Goal: Task Accomplishment & Management: Manage account settings

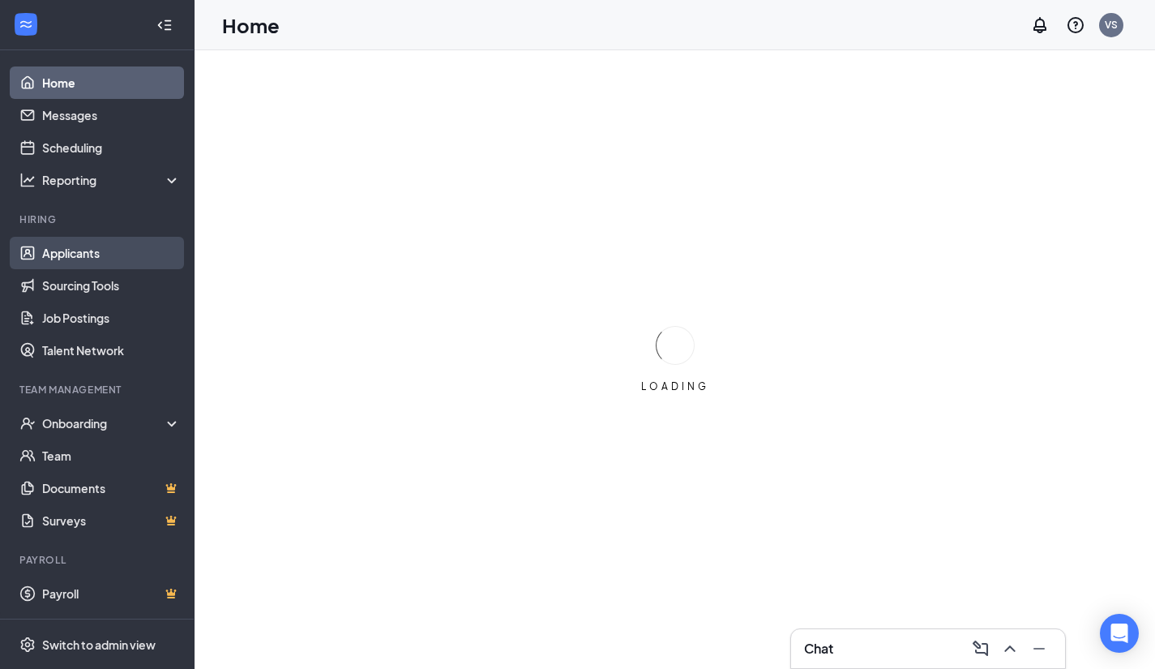
click at [83, 247] on link "Applicants" at bounding box center [111, 253] width 139 height 32
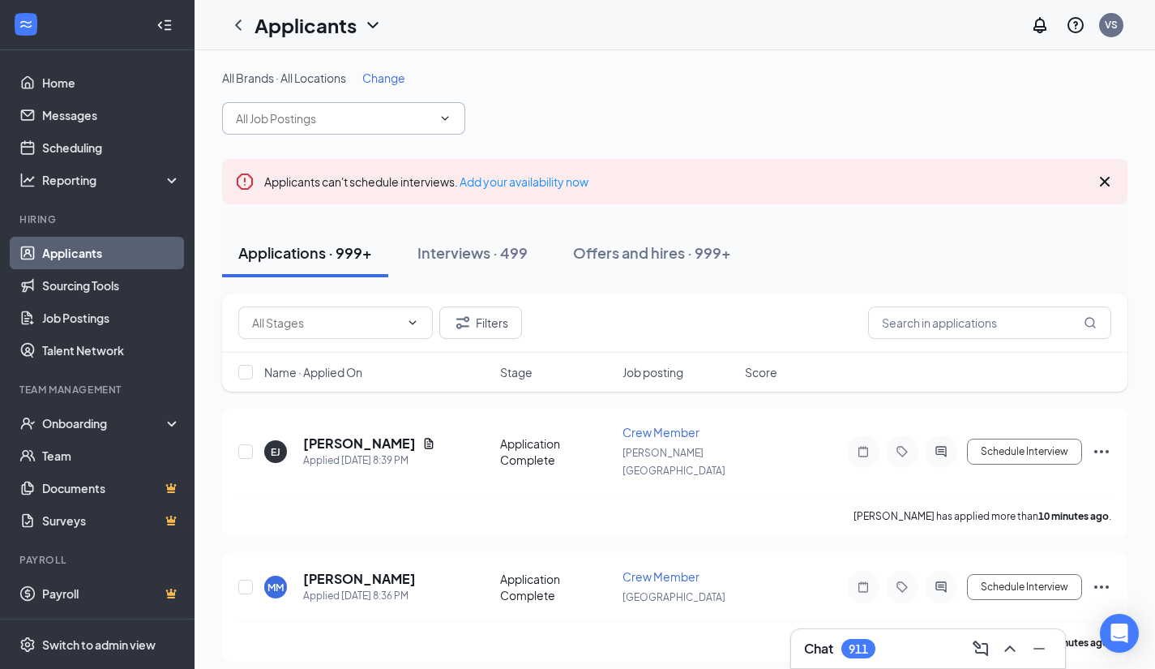
click at [445, 118] on icon "ChevronDown" at bounding box center [444, 118] width 13 height 13
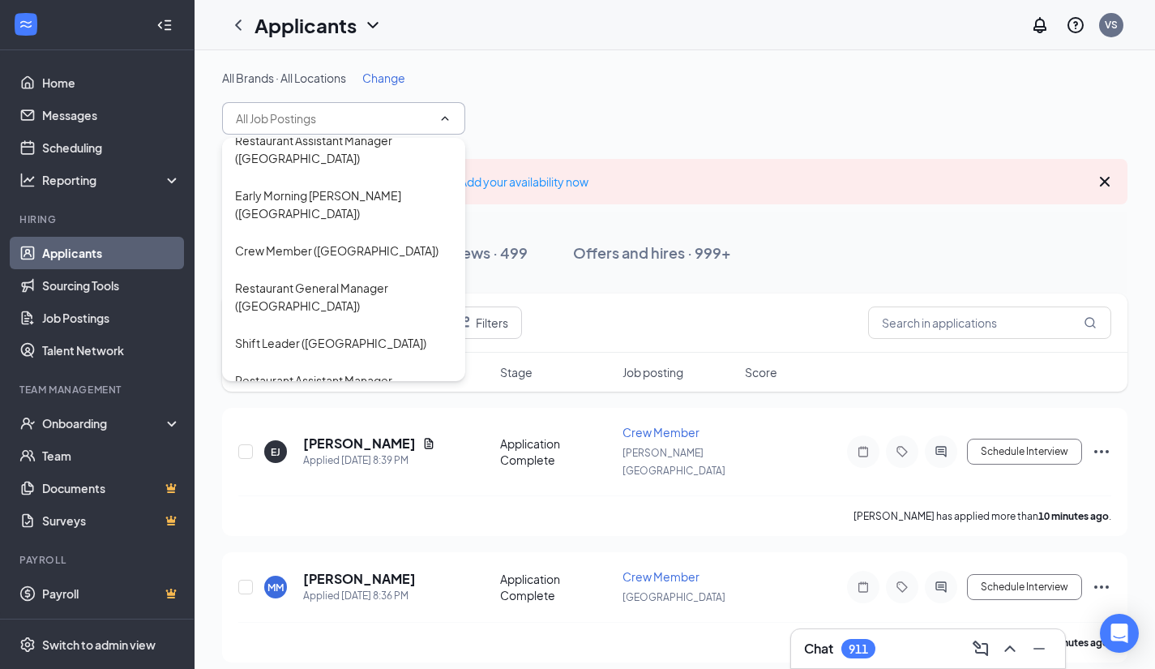
scroll to position [1134, 0]
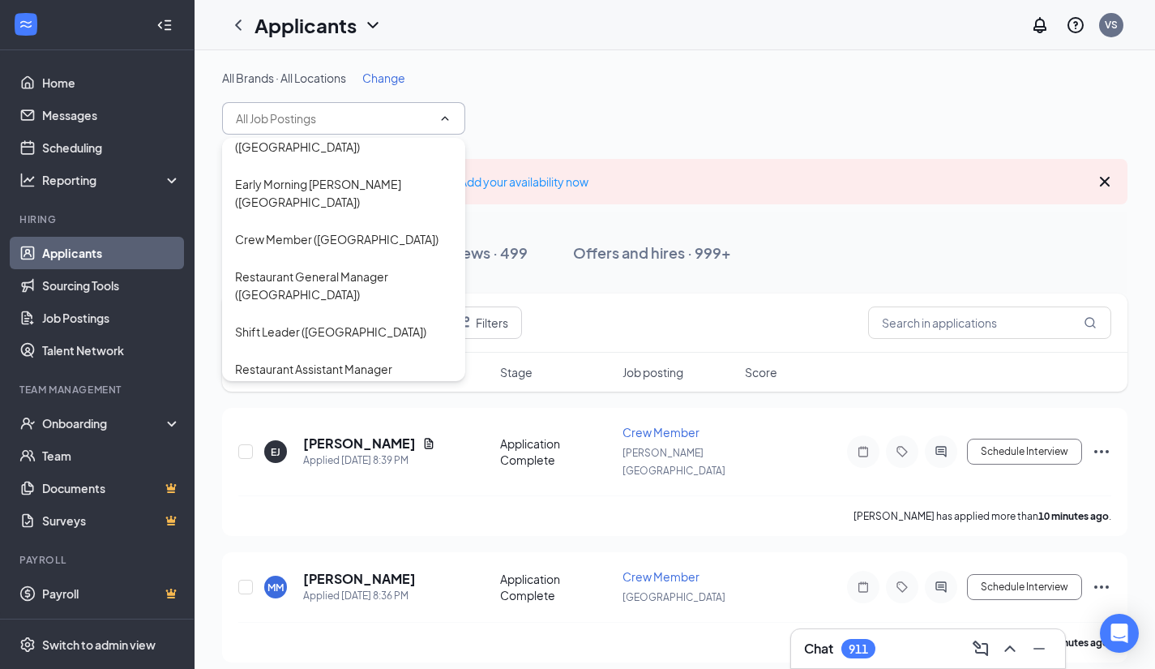
click at [256, 125] on input "text" at bounding box center [334, 118] width 196 height 18
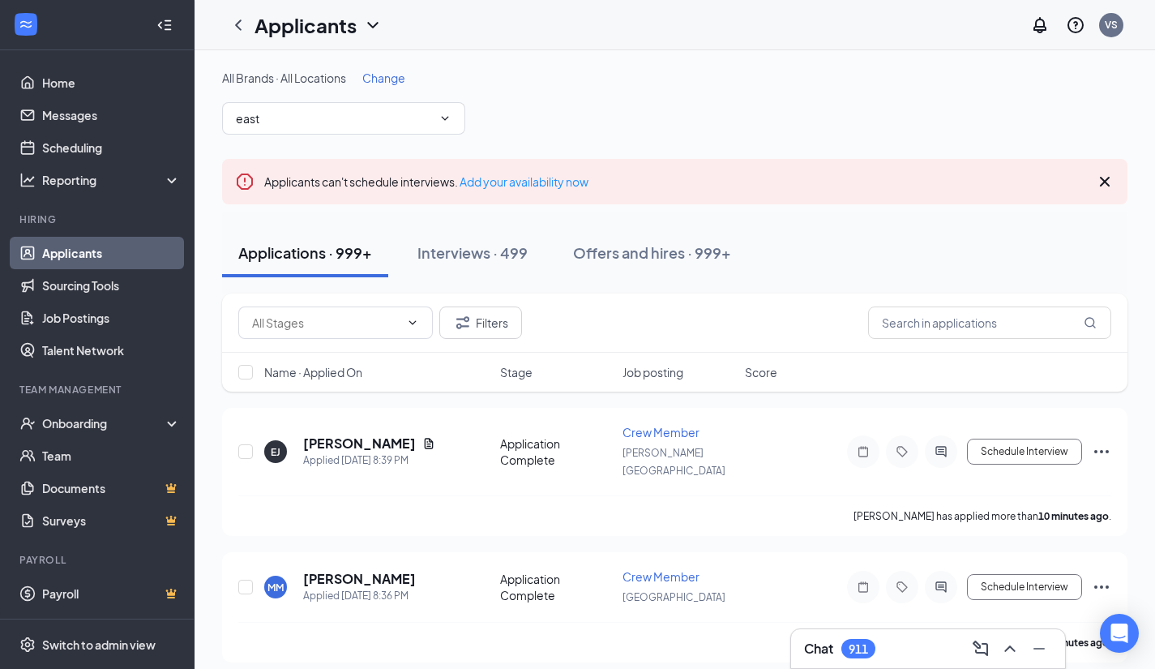
click at [444, 122] on icon "ChevronDown" at bounding box center [444, 118] width 13 height 13
type input "e"
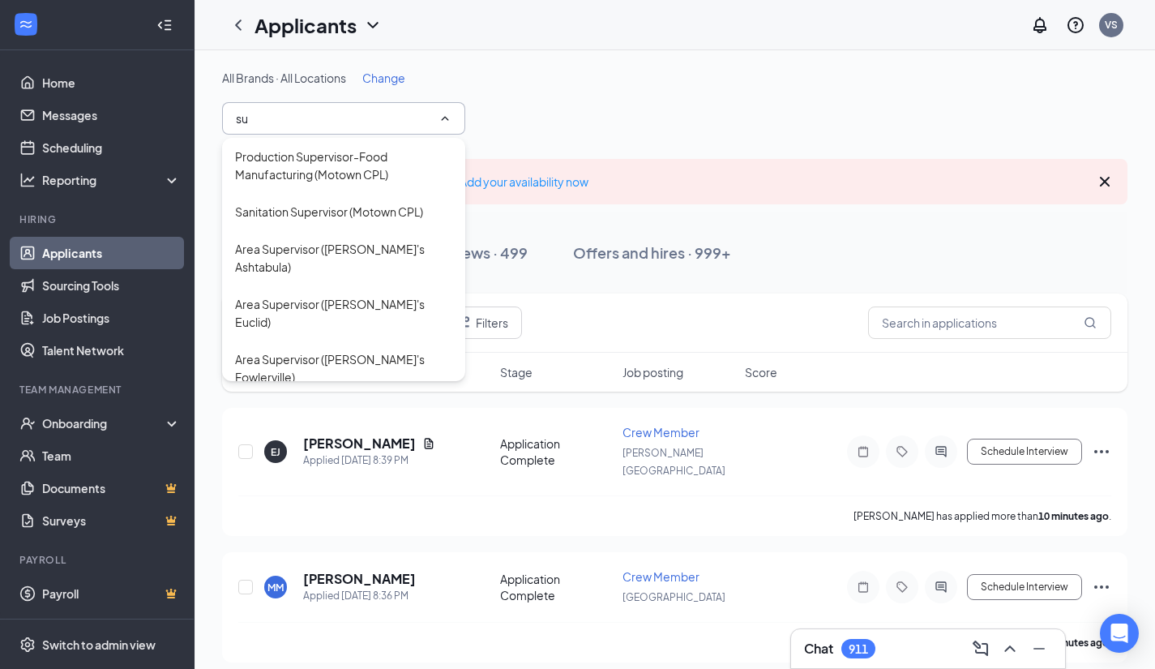
type input "s"
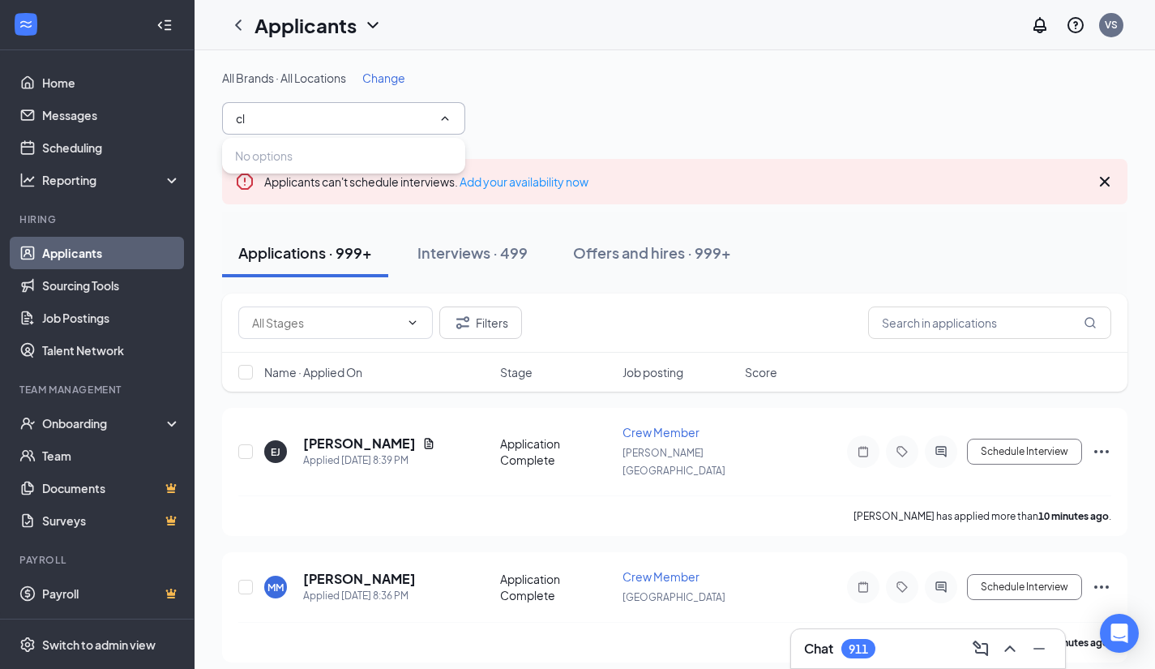
type input "c"
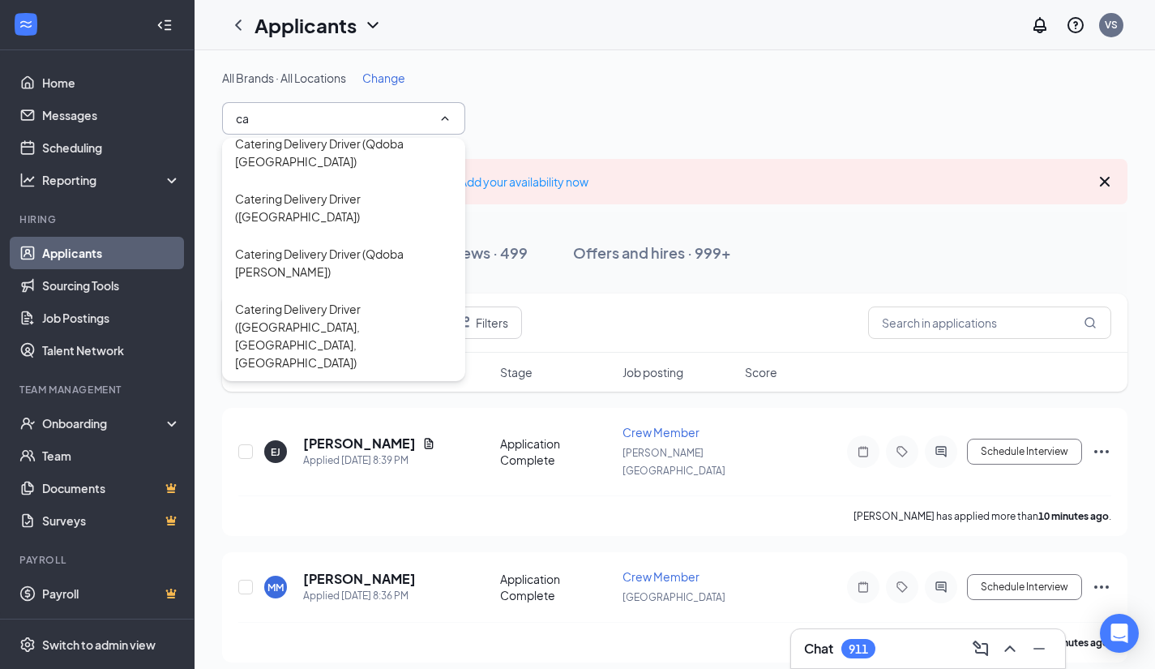
scroll to position [0, 0]
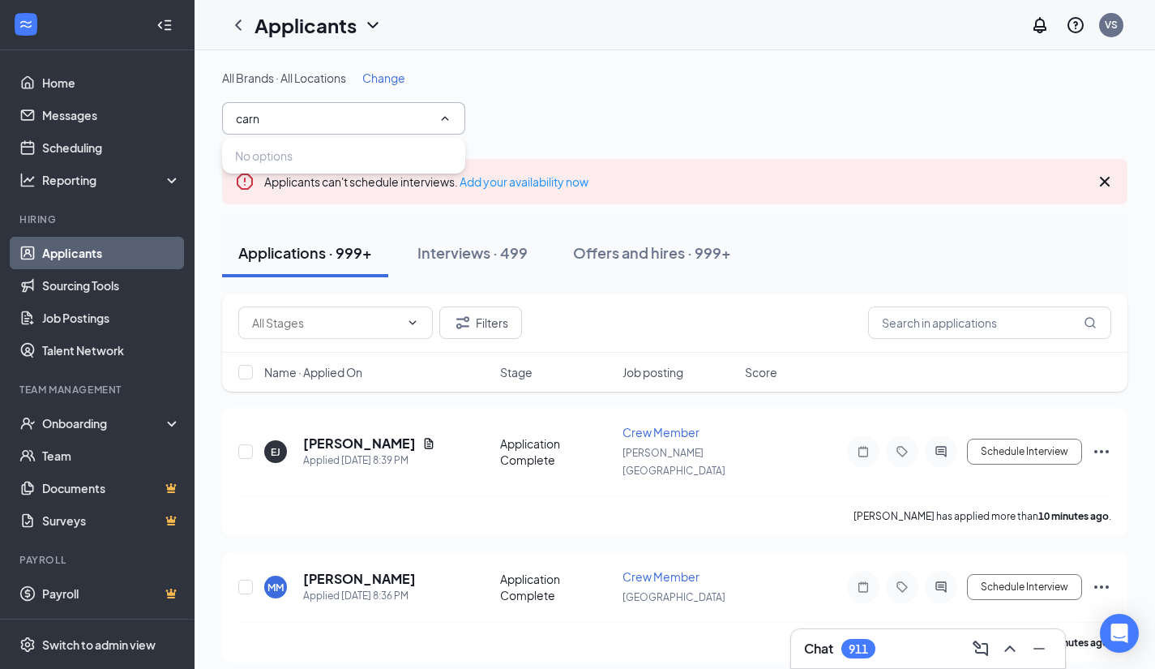
click at [267, 111] on input "carn" at bounding box center [334, 118] width 196 height 18
type input "c"
click at [447, 117] on icon "ChevronDown" at bounding box center [445, 118] width 7 height 4
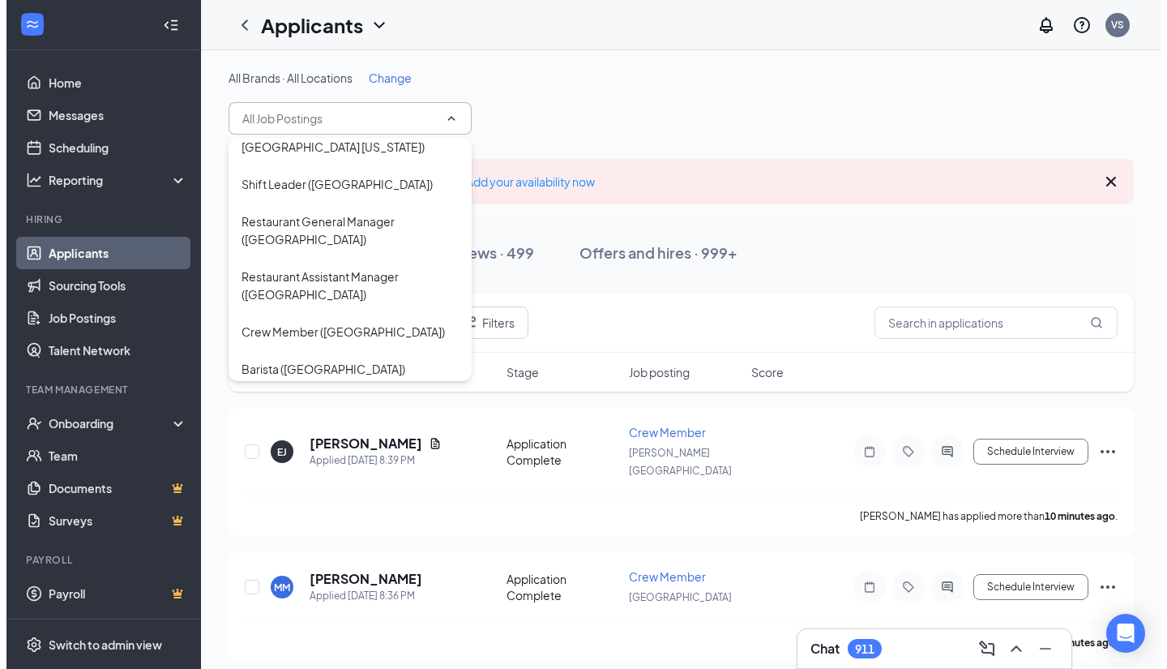
scroll to position [2237, 0]
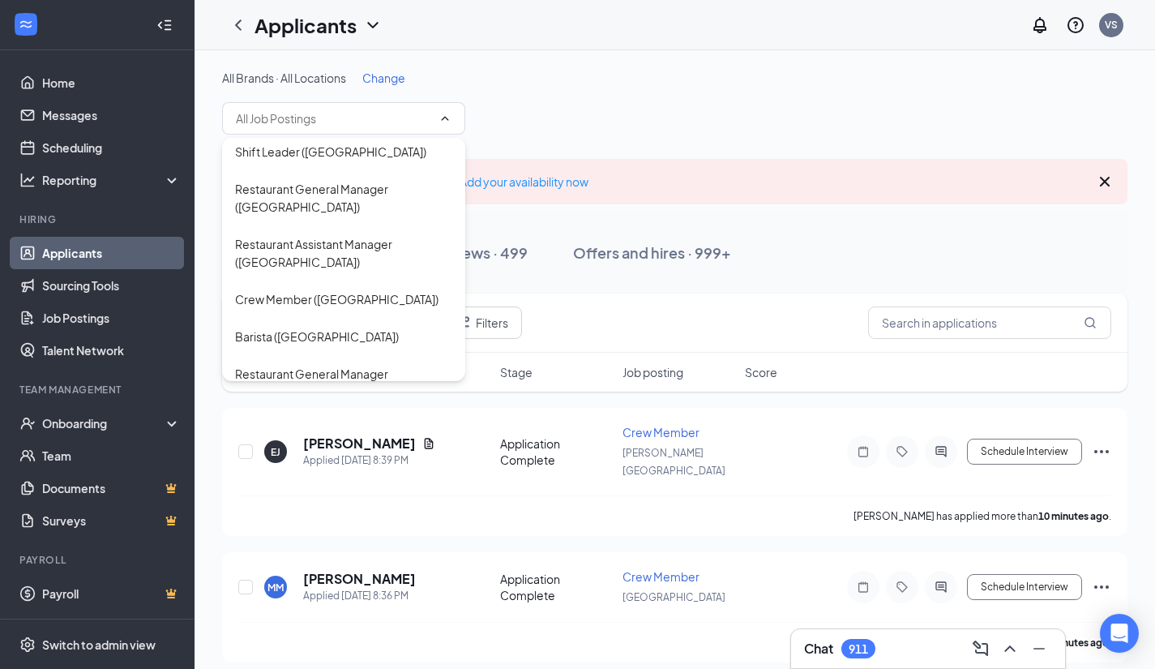
click at [300, 540] on div "Barista ([GEOGRAPHIC_DATA])" at bounding box center [343, 558] width 243 height 37
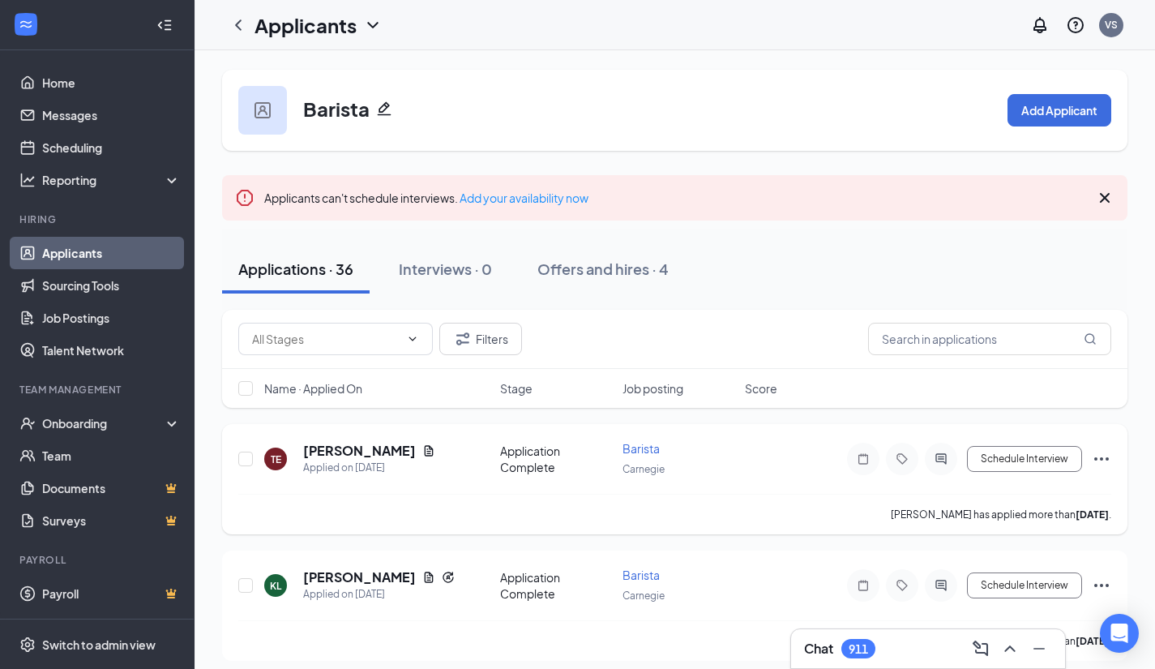
click at [1103, 455] on icon "Ellipses" at bounding box center [1101, 458] width 19 height 19
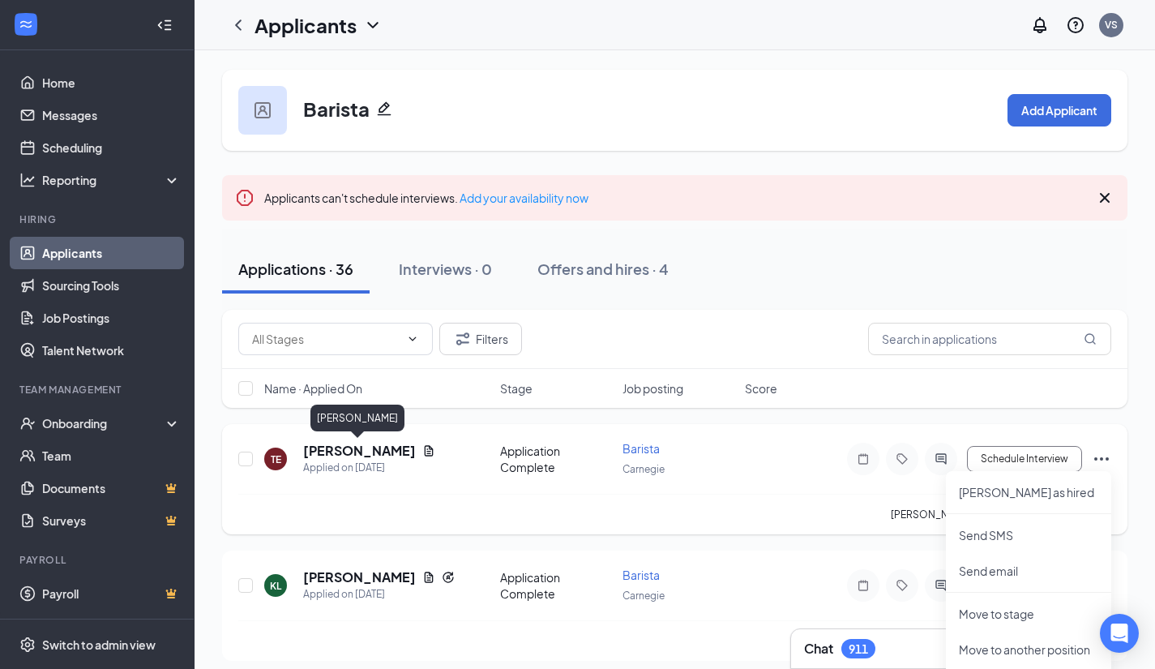
click at [361, 447] on h5 "[PERSON_NAME]" at bounding box center [359, 451] width 113 height 18
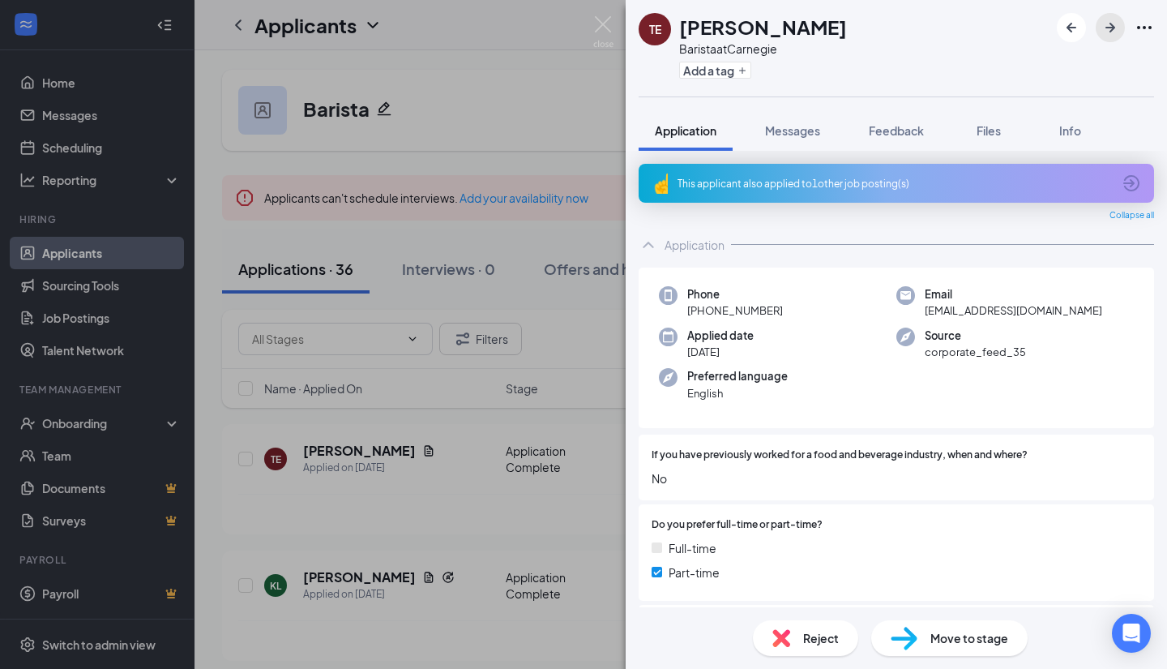
click at [1114, 25] on icon "ArrowRight" at bounding box center [1109, 27] width 19 height 19
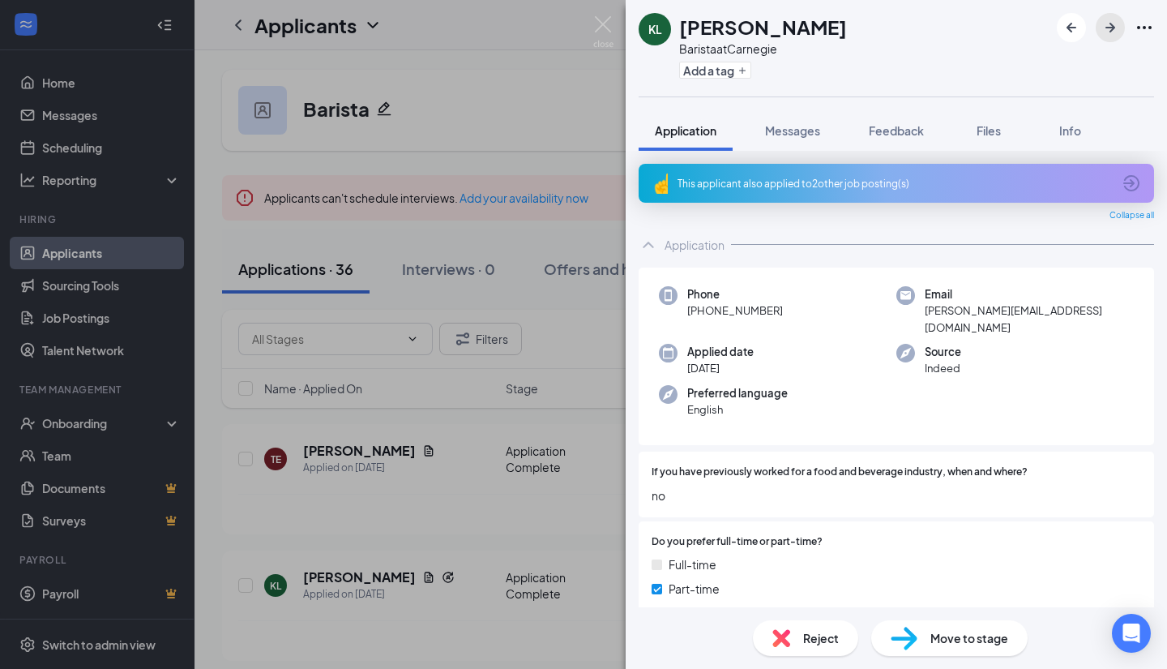
click at [1116, 25] on icon "ArrowRight" at bounding box center [1109, 27] width 19 height 19
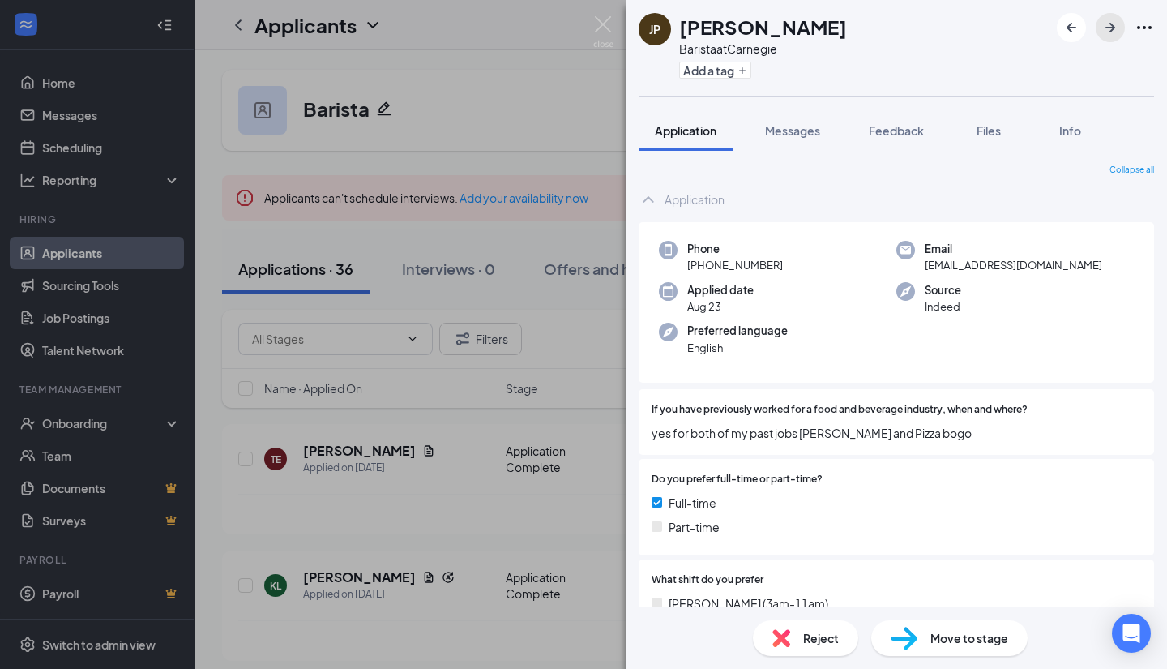
click at [1113, 27] on icon "ArrowRight" at bounding box center [1110, 28] width 10 height 10
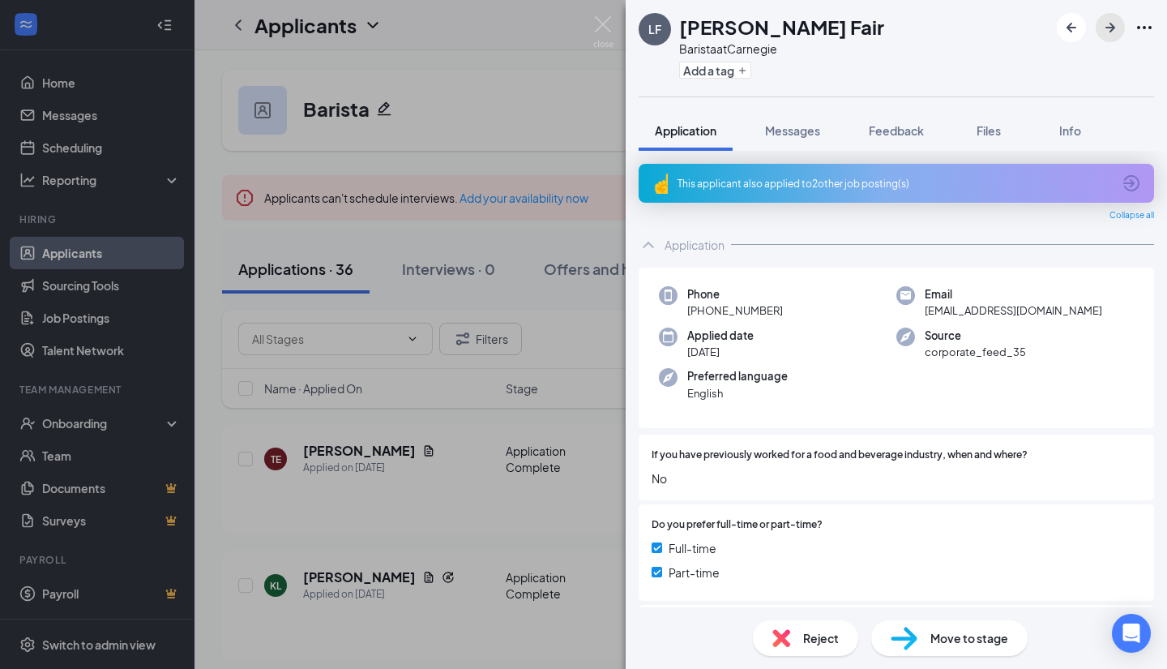
click at [1113, 27] on icon "ArrowRight" at bounding box center [1110, 28] width 10 height 10
click at [1107, 26] on icon "ArrowRight" at bounding box center [1109, 27] width 19 height 19
click at [1111, 26] on icon "ArrowRight" at bounding box center [1109, 27] width 19 height 19
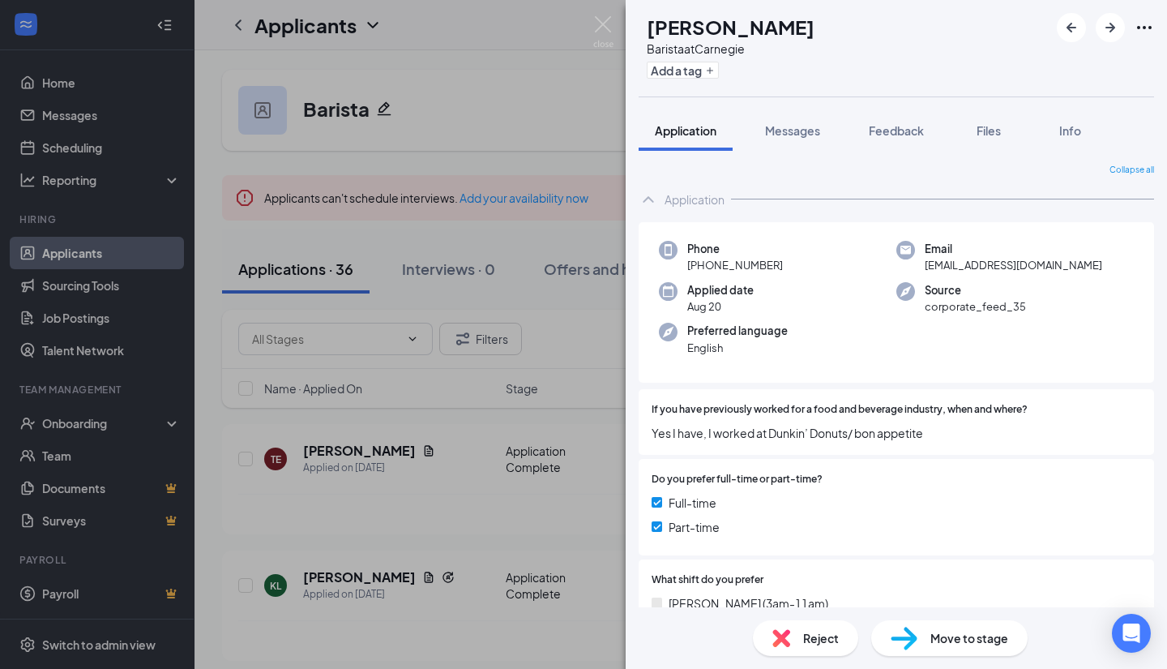
drag, startPoint x: 1111, startPoint y: 26, endPoint x: 1123, endPoint y: 43, distance: 20.9
click at [1123, 43] on div "JR [PERSON_NAME] at [GEOGRAPHIC_DATA] a tag" at bounding box center [896, 48] width 541 height 96
click at [1109, 27] on icon "ArrowRight" at bounding box center [1110, 28] width 10 height 10
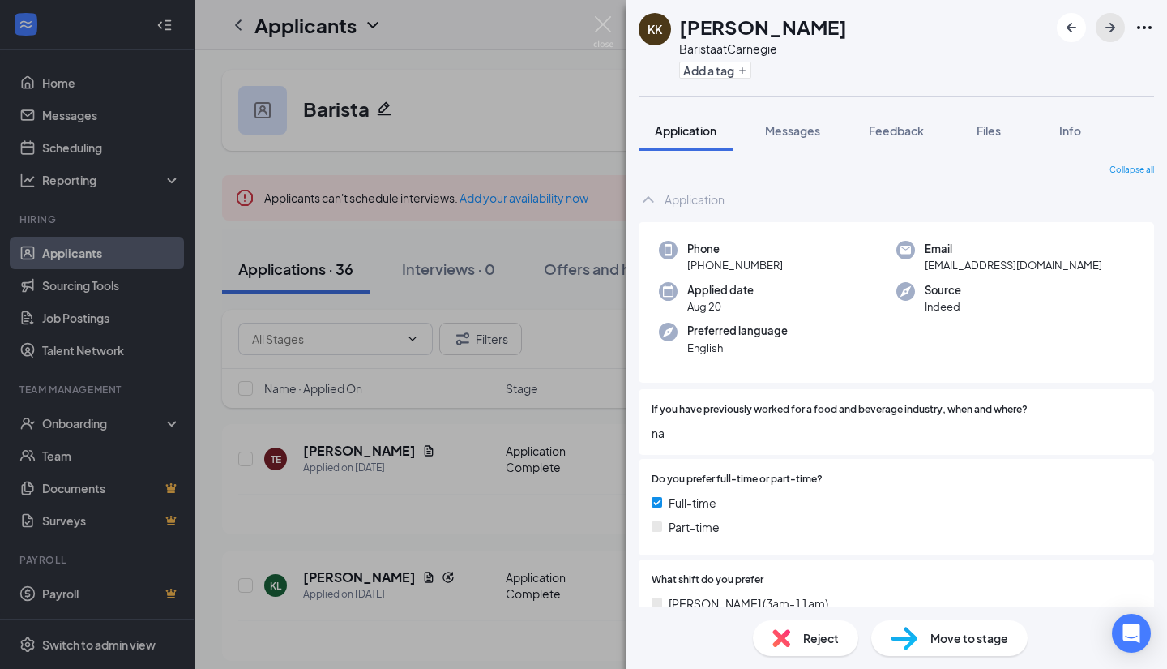
click at [1107, 22] on icon "ArrowRight" at bounding box center [1109, 27] width 19 height 19
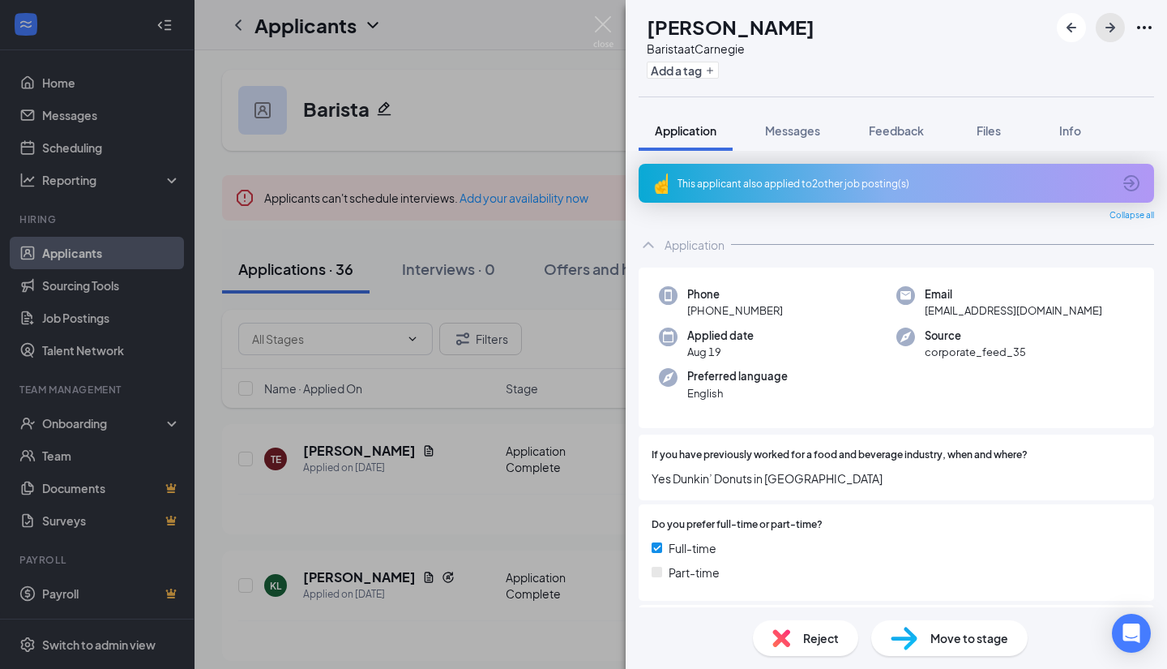
click at [1107, 22] on icon "ArrowRight" at bounding box center [1109, 27] width 19 height 19
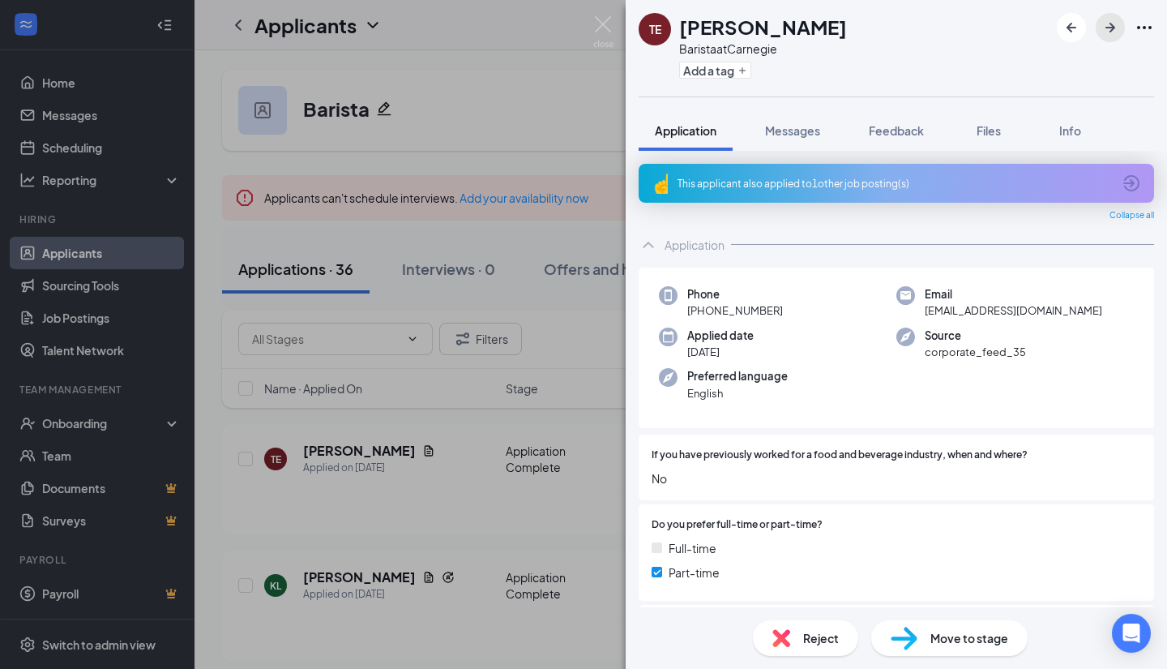
click at [1107, 22] on icon "ArrowRight" at bounding box center [1109, 27] width 19 height 19
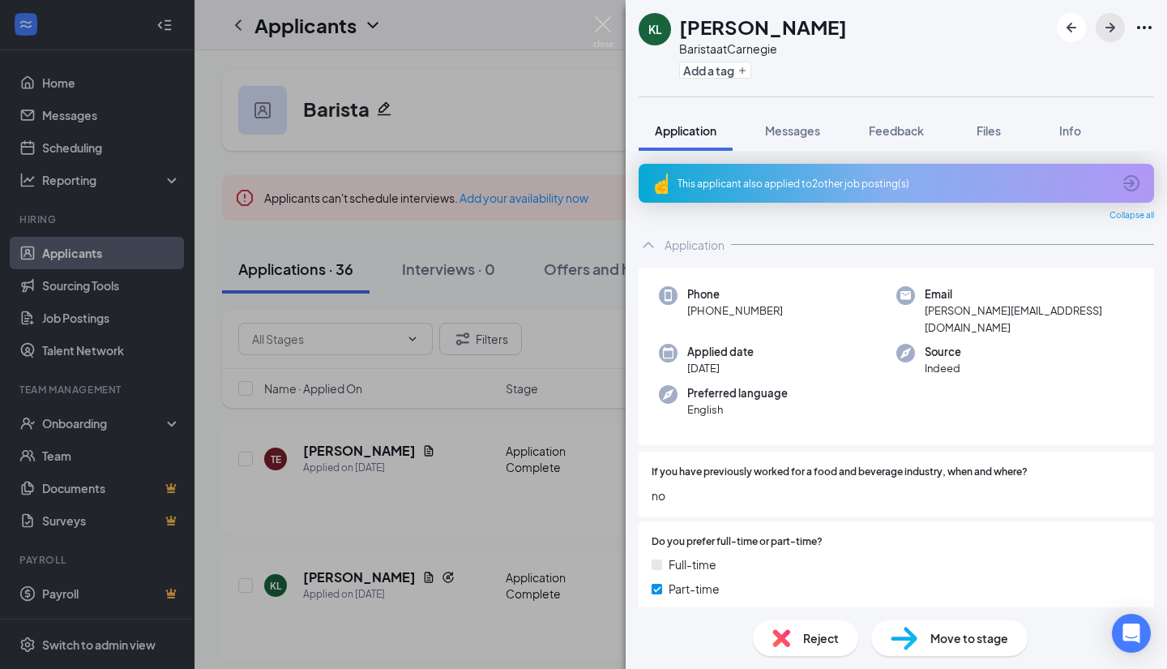
click at [1107, 22] on icon "ArrowRight" at bounding box center [1109, 27] width 19 height 19
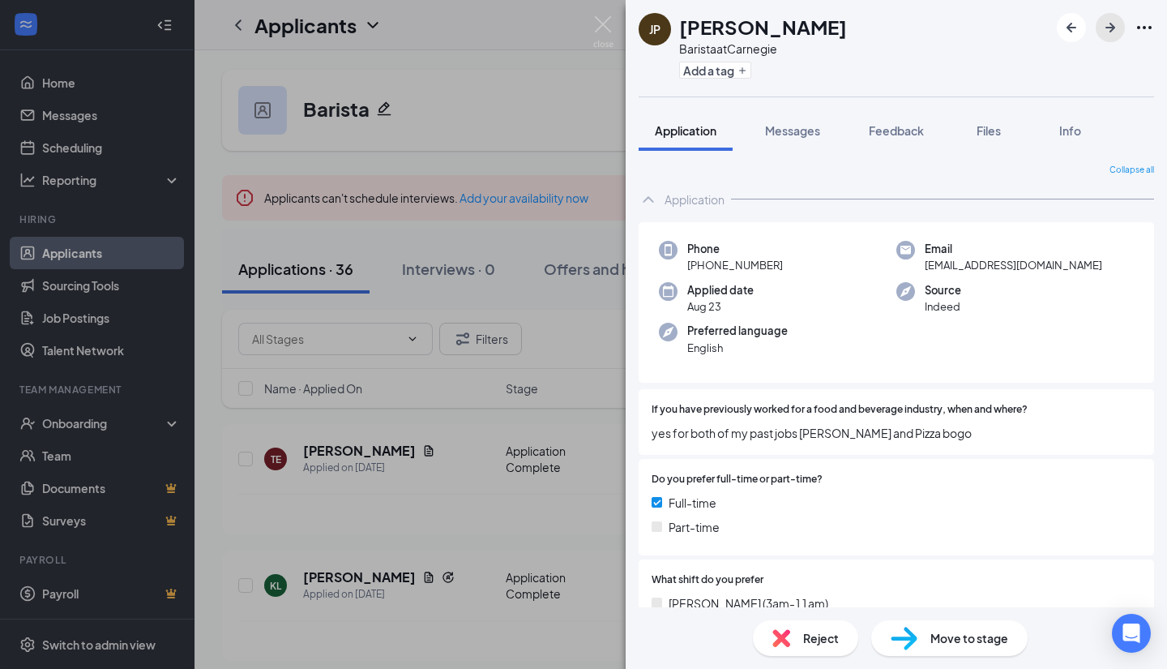
click at [1107, 22] on icon "ArrowRight" at bounding box center [1109, 27] width 19 height 19
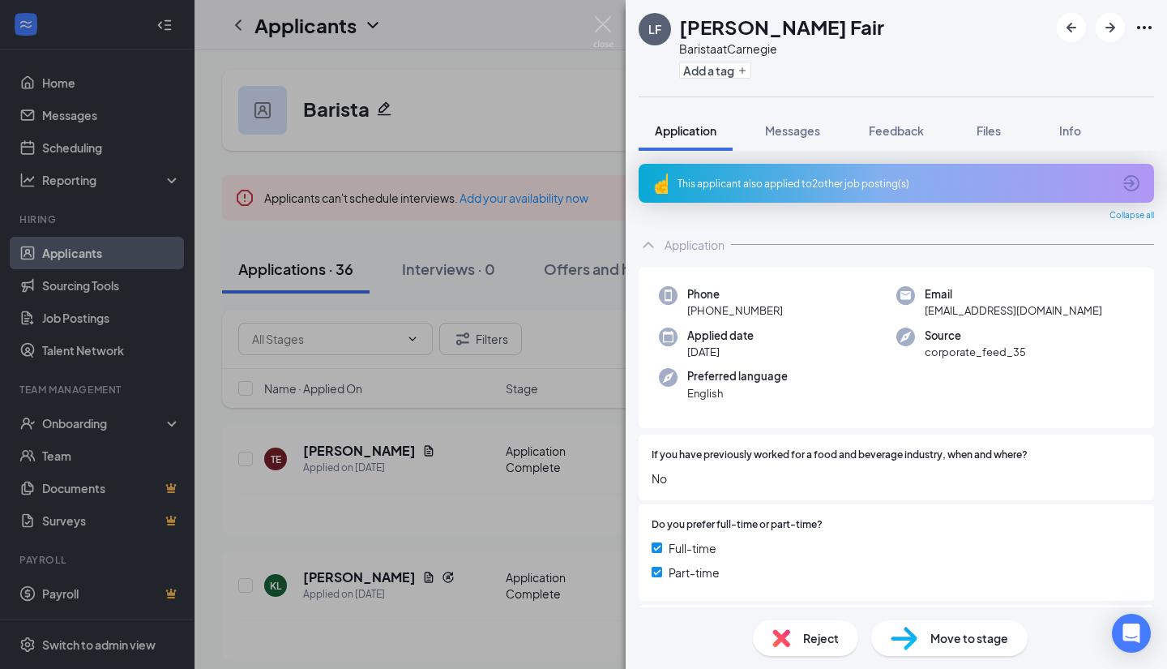
drag, startPoint x: 1109, startPoint y: 22, endPoint x: 1122, endPoint y: 45, distance: 26.8
click at [1122, 45] on div "[PERSON_NAME] Fair Barista at [GEOGRAPHIC_DATA] a tag" at bounding box center [896, 48] width 541 height 96
click at [1114, 33] on icon "ArrowRight" at bounding box center [1109, 27] width 19 height 19
click at [1102, 30] on icon "ArrowRight" at bounding box center [1109, 27] width 19 height 19
click at [1109, 19] on icon "ArrowRight" at bounding box center [1109, 27] width 19 height 19
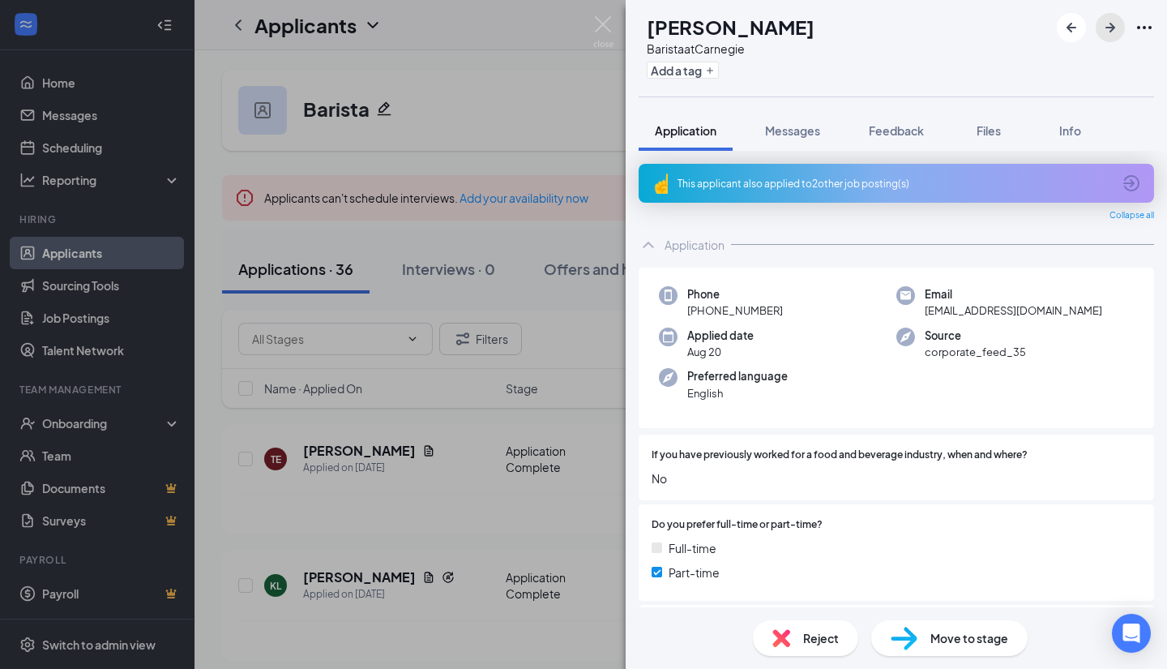
click at [1109, 19] on icon "ArrowRight" at bounding box center [1109, 27] width 19 height 19
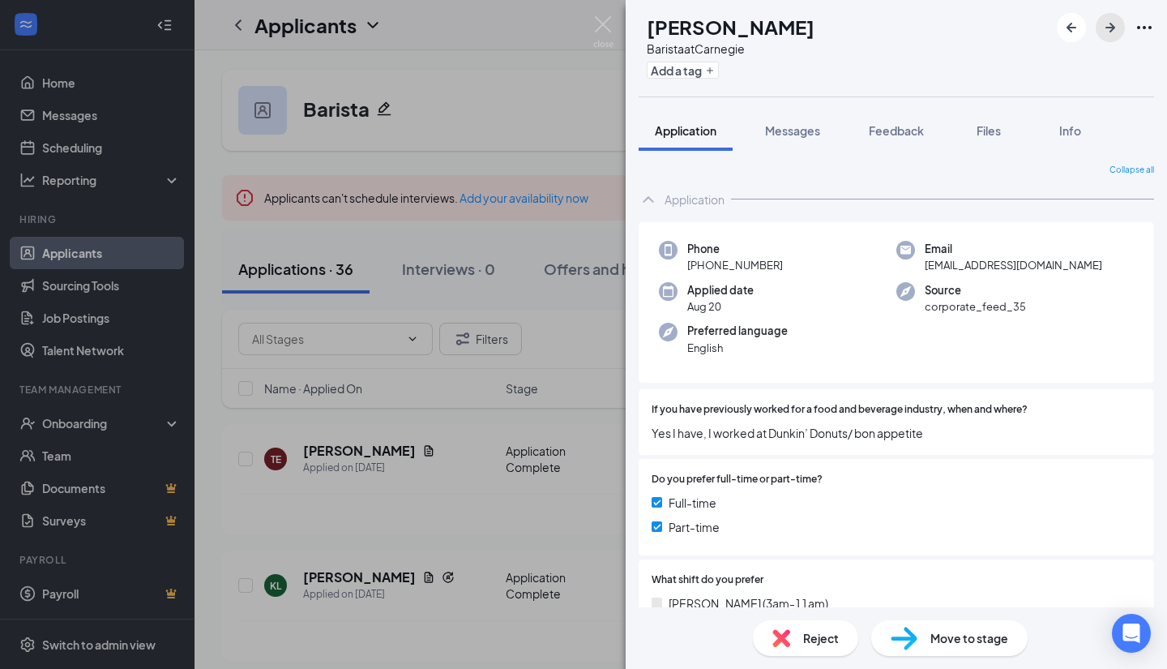
click at [1109, 19] on icon "ArrowRight" at bounding box center [1109, 27] width 19 height 19
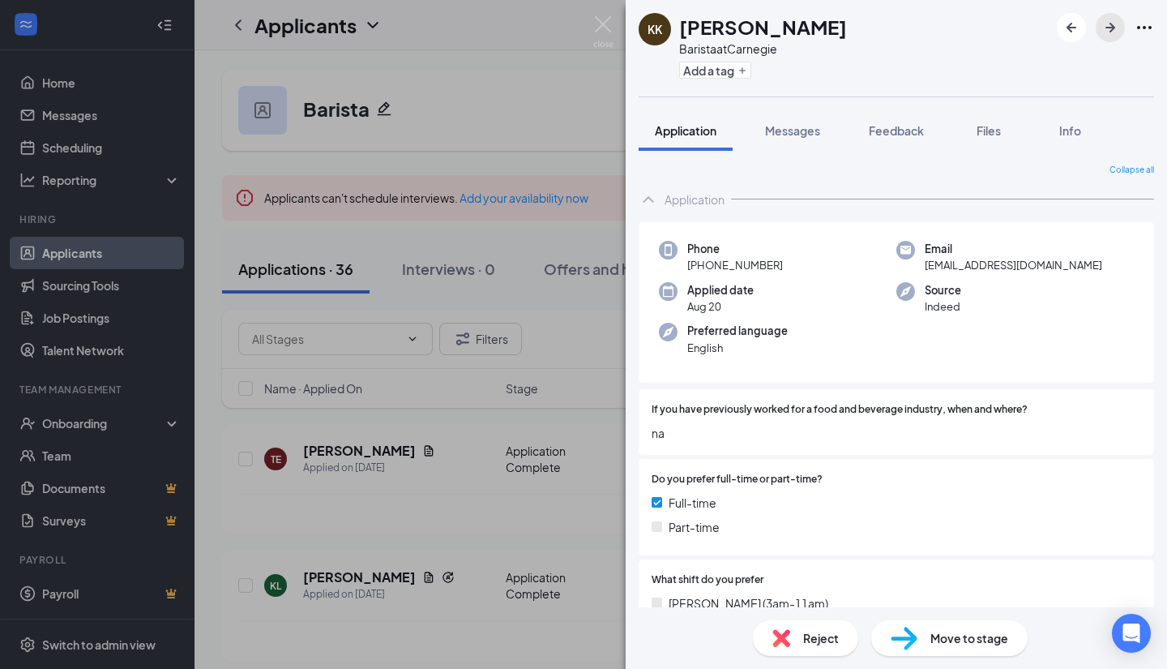
click at [1109, 19] on icon "ArrowRight" at bounding box center [1109, 27] width 19 height 19
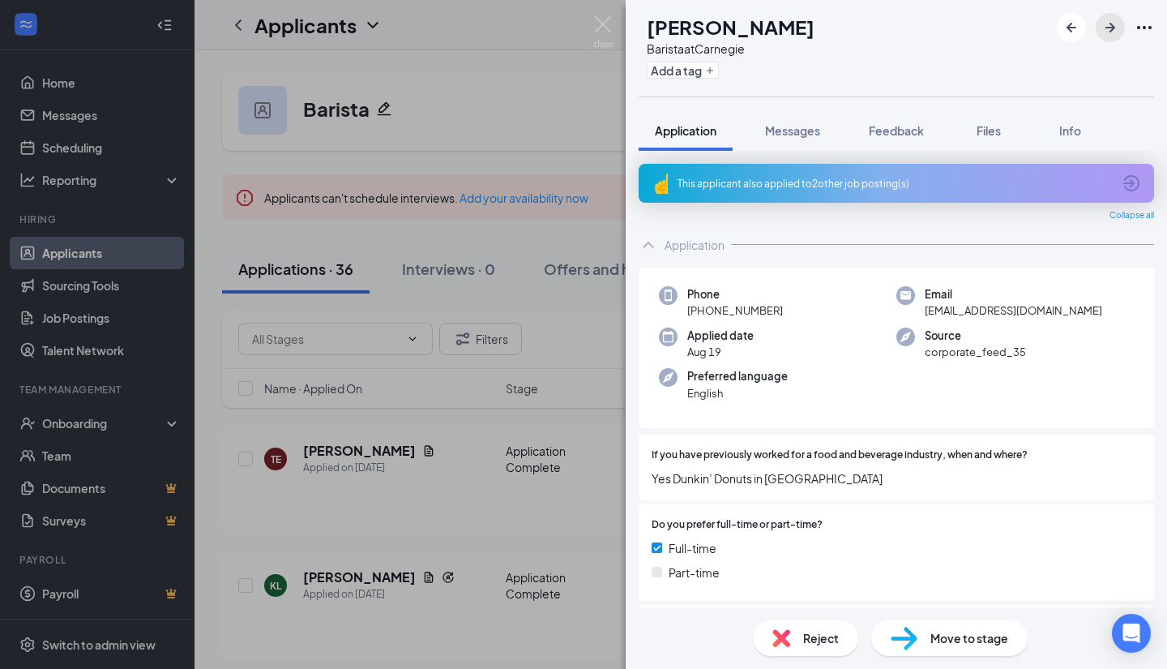
click at [1109, 19] on icon "ArrowRight" at bounding box center [1109, 27] width 19 height 19
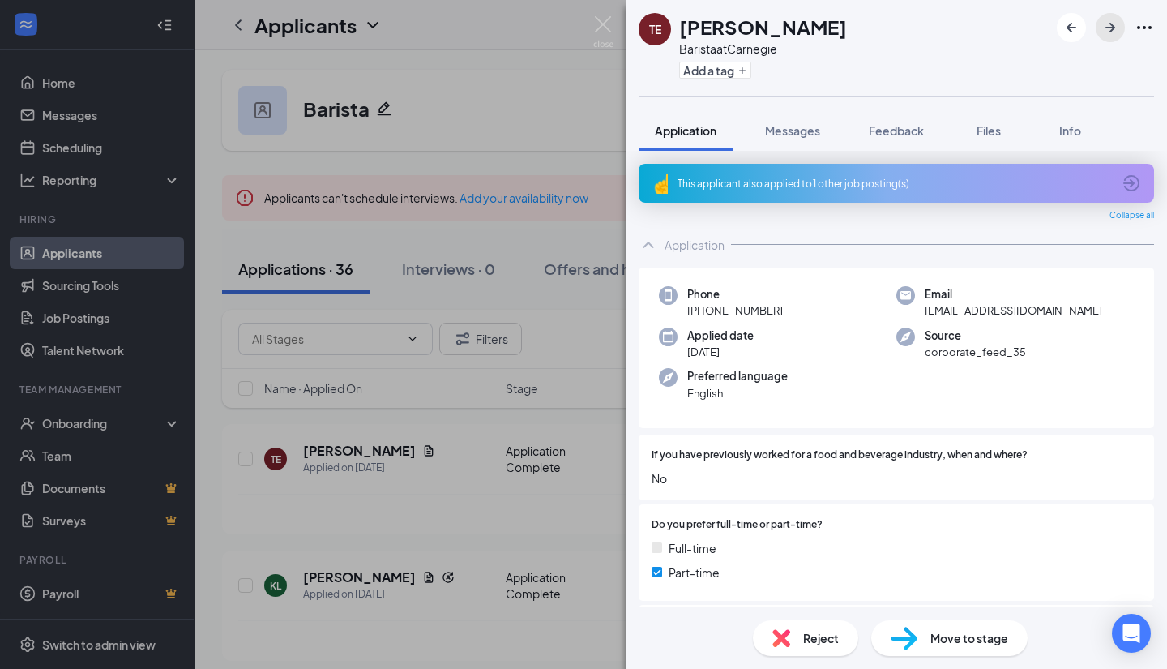
click at [1109, 19] on icon "ArrowRight" at bounding box center [1109, 27] width 19 height 19
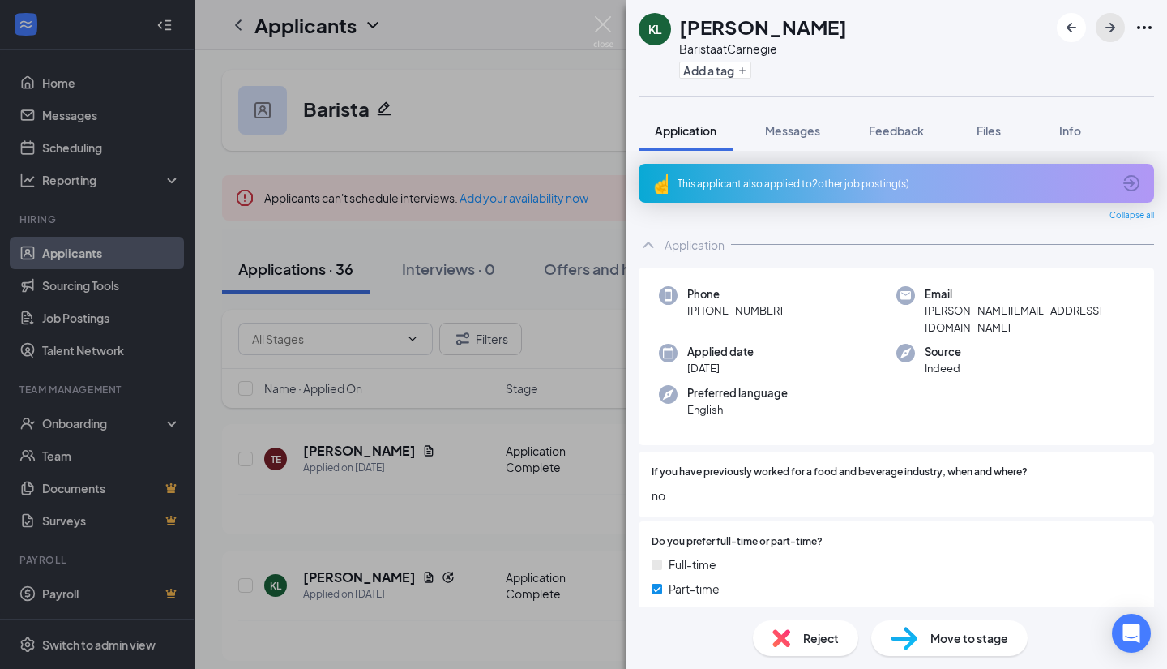
click at [1109, 19] on icon "ArrowRight" at bounding box center [1109, 27] width 19 height 19
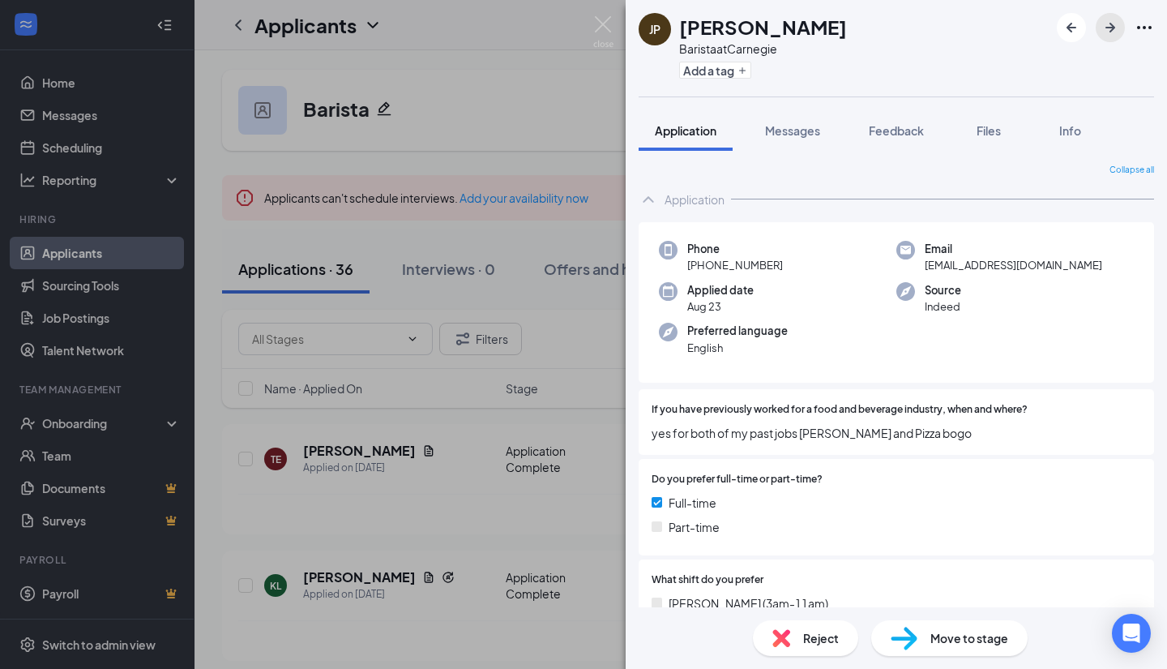
click at [1109, 20] on icon "ArrowRight" at bounding box center [1109, 27] width 19 height 19
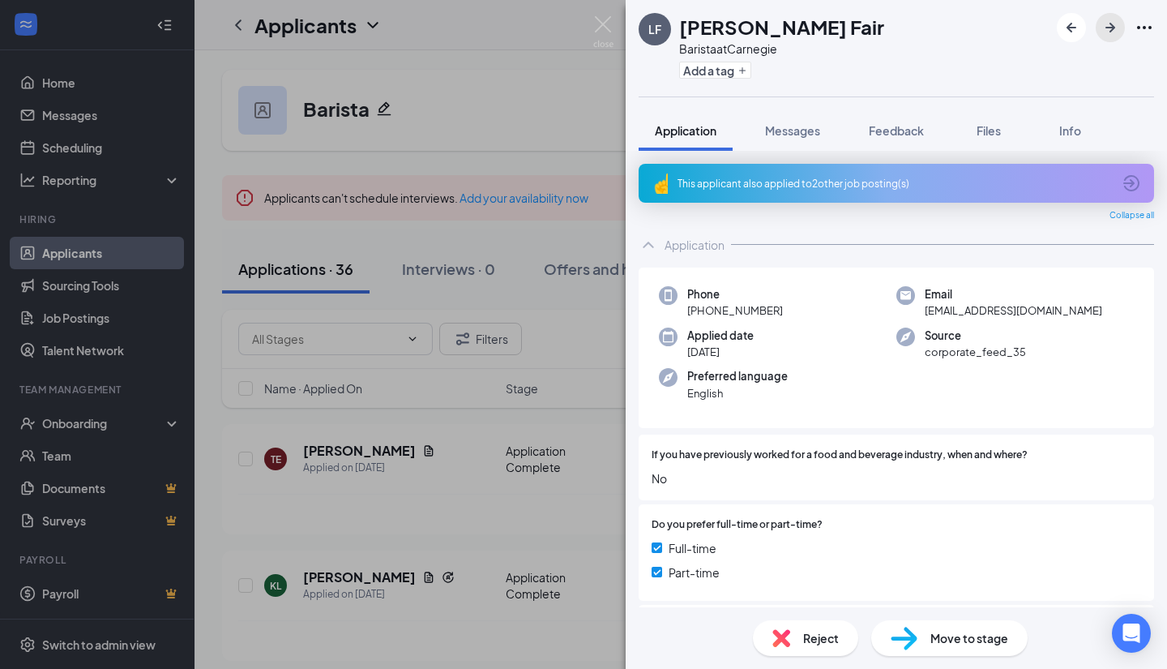
click at [1109, 24] on icon "ArrowRight" at bounding box center [1110, 28] width 10 height 10
